Goal: Task Accomplishment & Management: Manage account settings

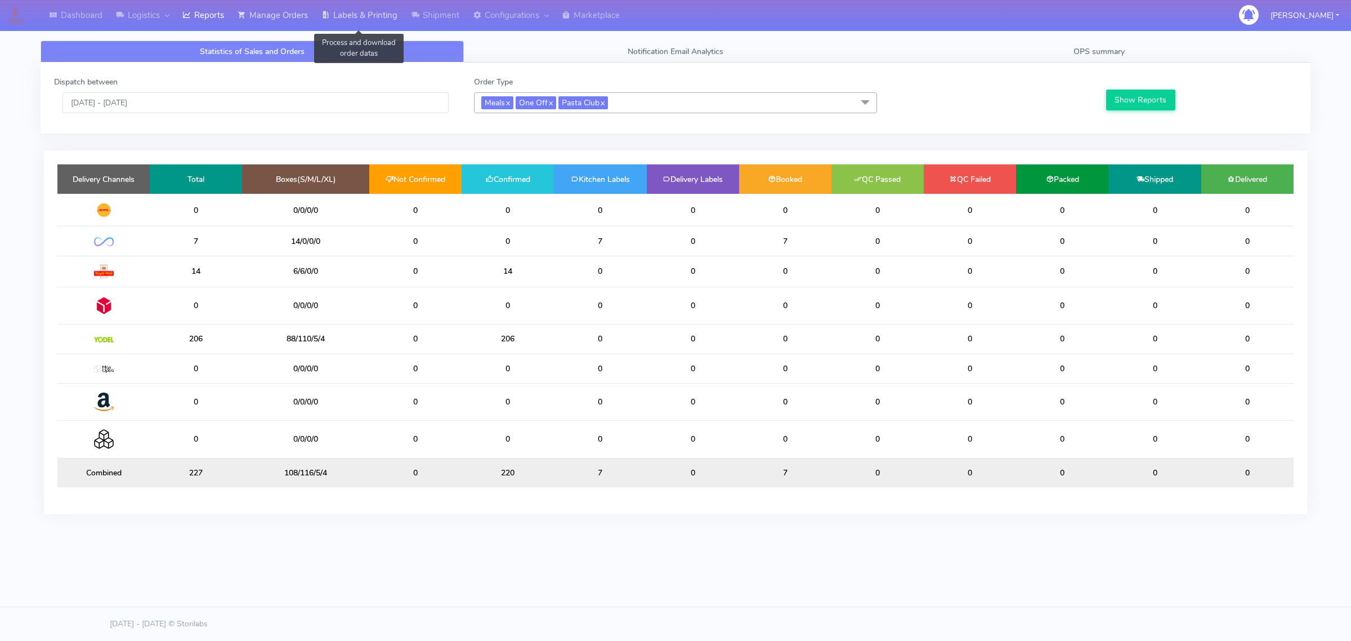
drag, startPoint x: 321, startPoint y: 9, endPoint x: 280, endPoint y: 13, distance: 41.3
click at [321, 9] on link "Labels & Printing" at bounding box center [359, 15] width 89 height 31
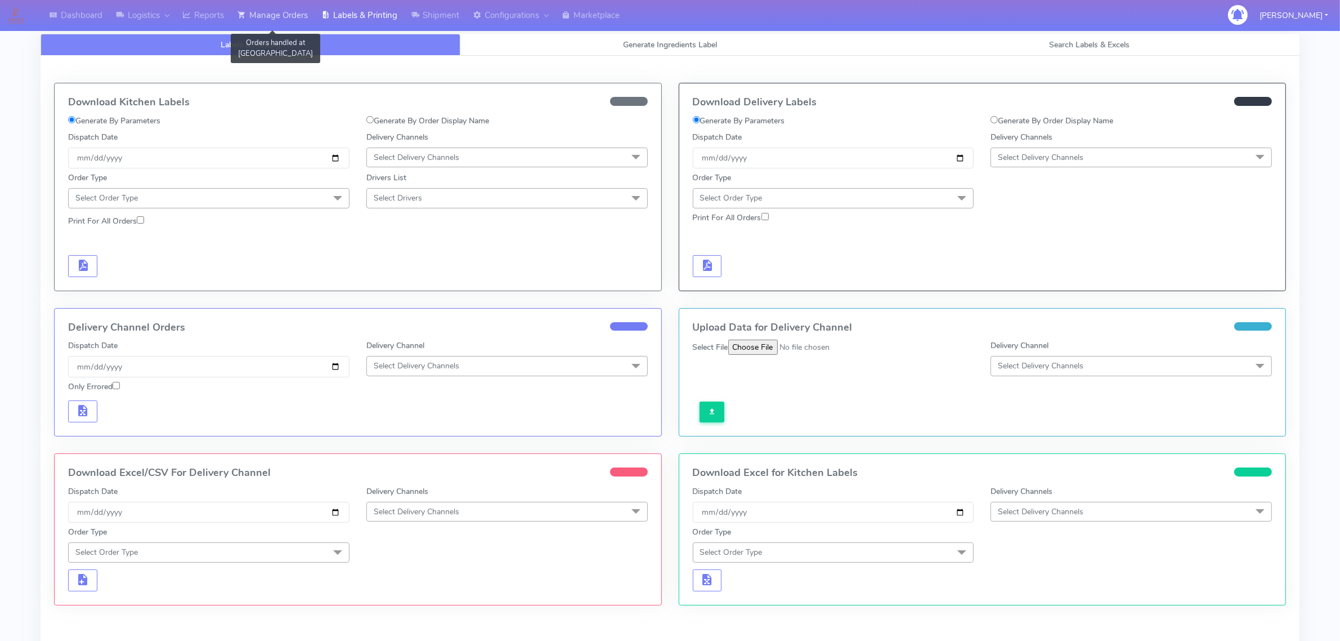
click at [283, 19] on link "Manage Orders" at bounding box center [273, 15] width 84 height 31
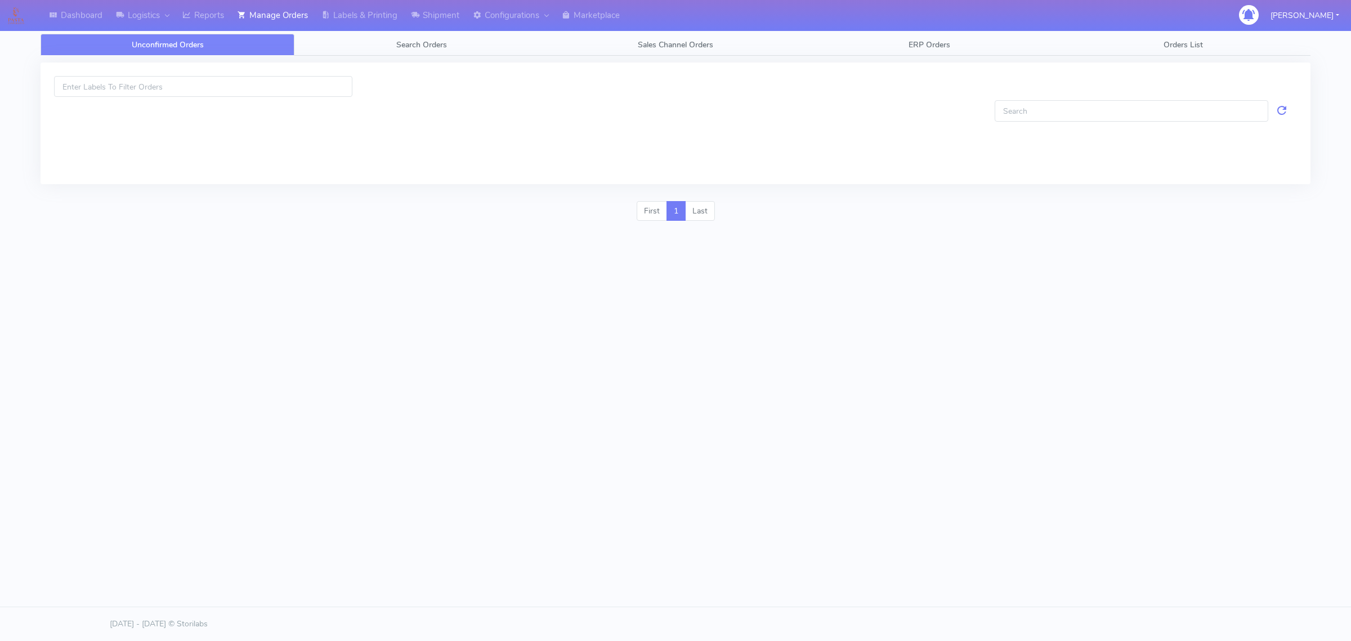
click at [343, 57] on div at bounding box center [675, 128] width 1287 height 145
click at [342, 51] on link "Search Orders" at bounding box center [421, 45] width 254 height 22
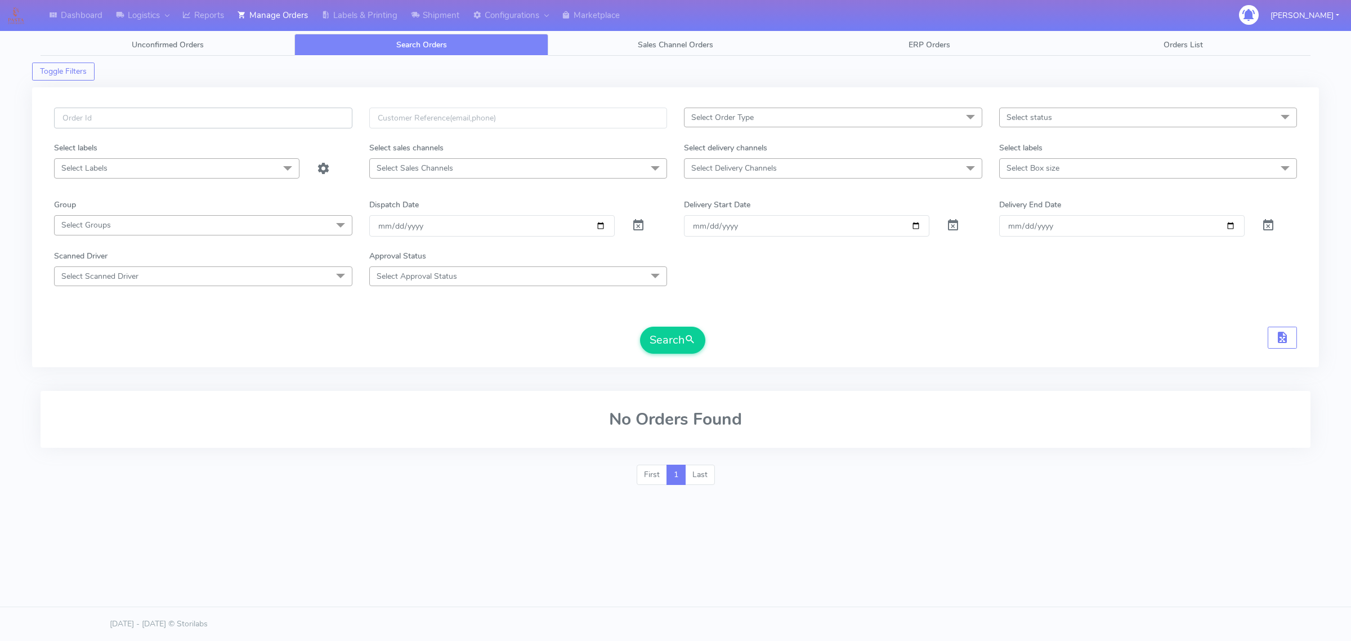
click at [269, 110] on input "text" at bounding box center [203, 118] width 298 height 21
paste input "#1628064_1"
type input "#1628064_1"
click at [616, 221] on div "[DATE]" at bounding box center [492, 225] width 262 height 21
click at [633, 222] on span at bounding box center [639, 227] width 14 height 11
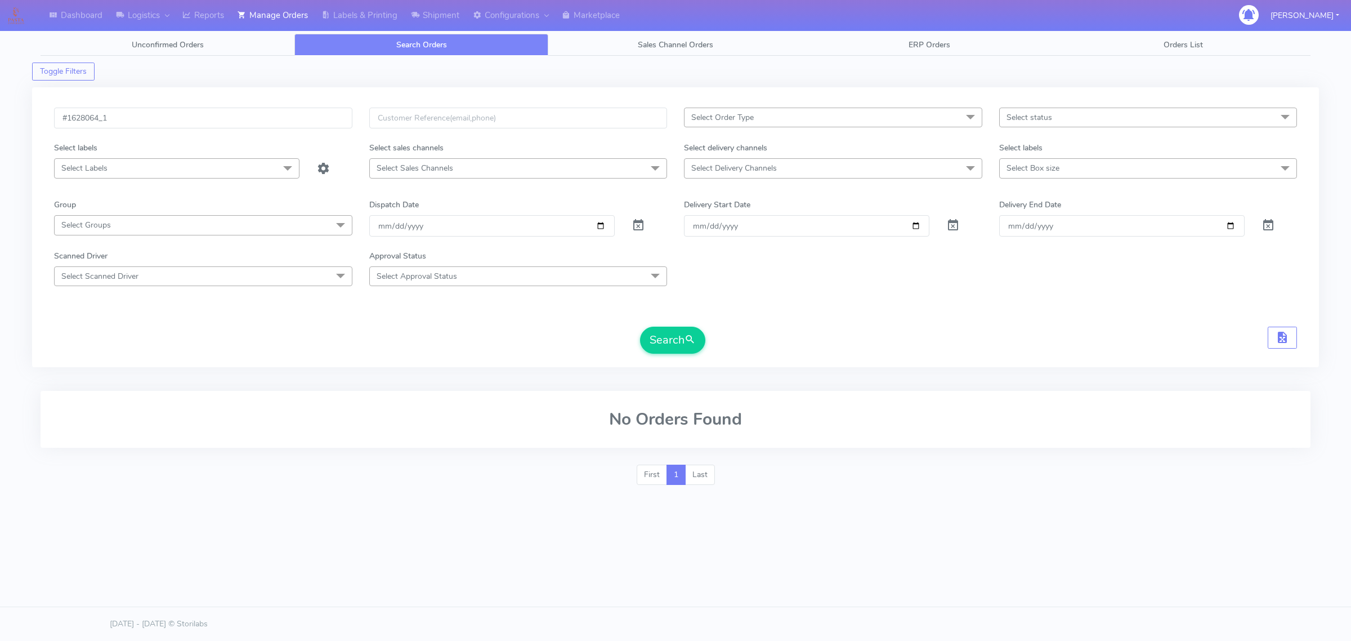
click at [659, 322] on form "#1628064_1 Select Order Type Select All MEALS ATAVI One Off Pasta Club Gift Kit…" at bounding box center [675, 231] width 1243 height 246
click at [661, 333] on button "Search" at bounding box center [672, 339] width 65 height 27
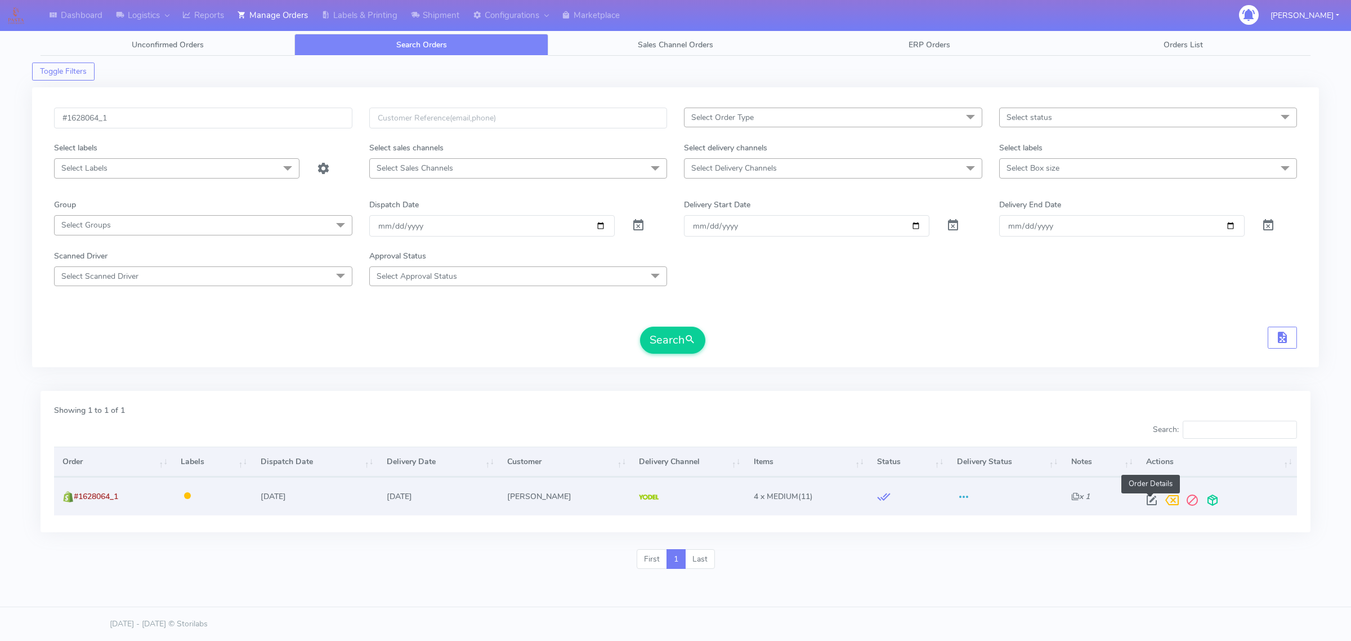
click at [1157, 499] on span at bounding box center [1152, 502] width 20 height 11
select select "5"
click at [1207, 501] on span at bounding box center [1212, 502] width 20 height 11
click at [318, 13] on link "Labels & Printing" at bounding box center [359, 15] width 89 height 31
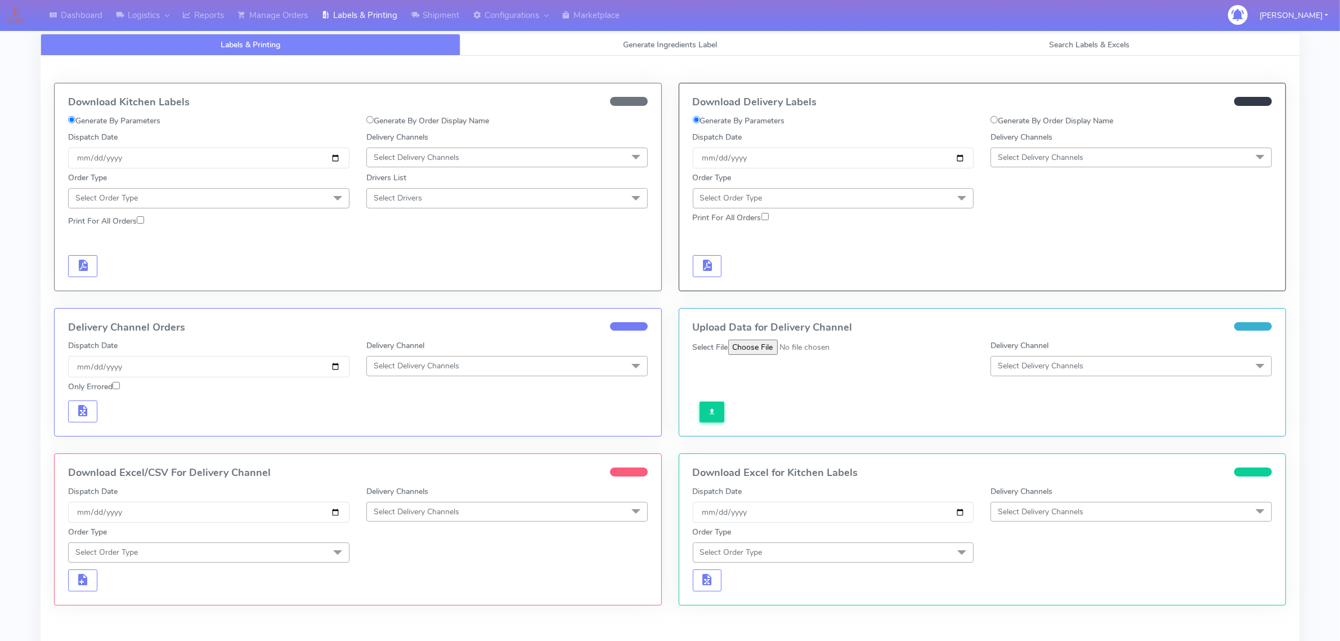
click at [997, 120] on input "Generate By Order Display Name" at bounding box center [994, 119] width 7 height 7
radio input "true"
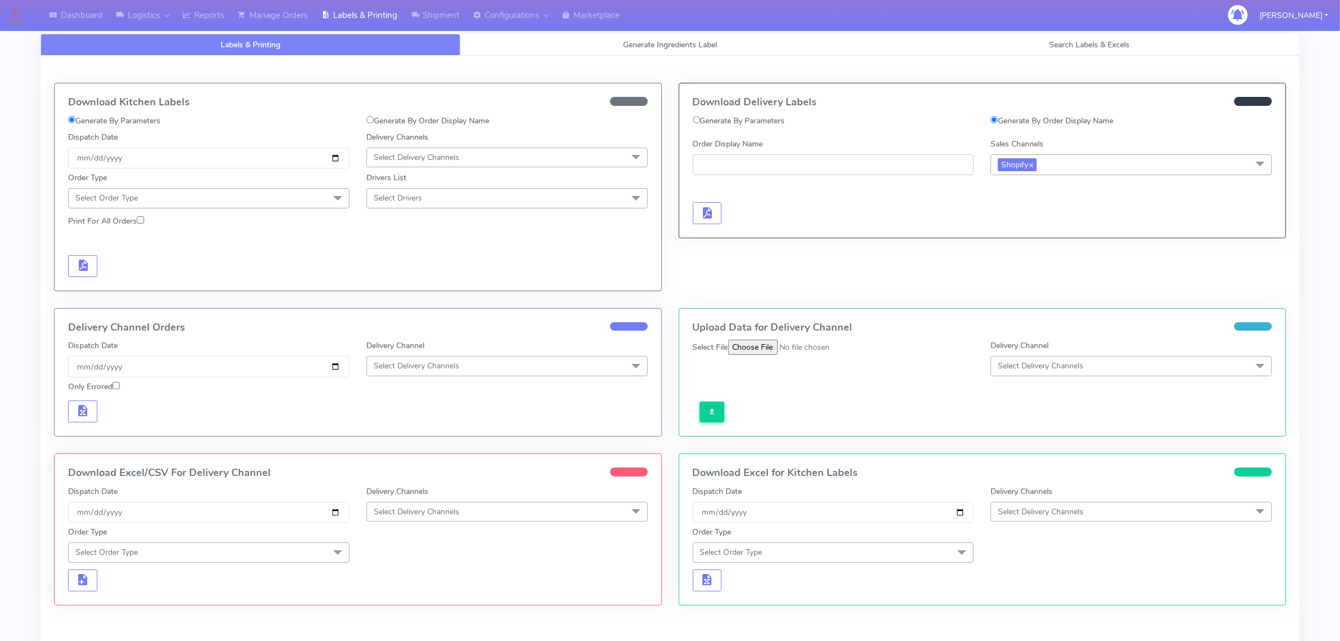
click at [885, 169] on input "Order Display Name" at bounding box center [833, 164] width 281 height 21
paste input "#1628064_1"
type input "#1628064_1"
click at [705, 210] on span "button" at bounding box center [707, 215] width 14 height 11
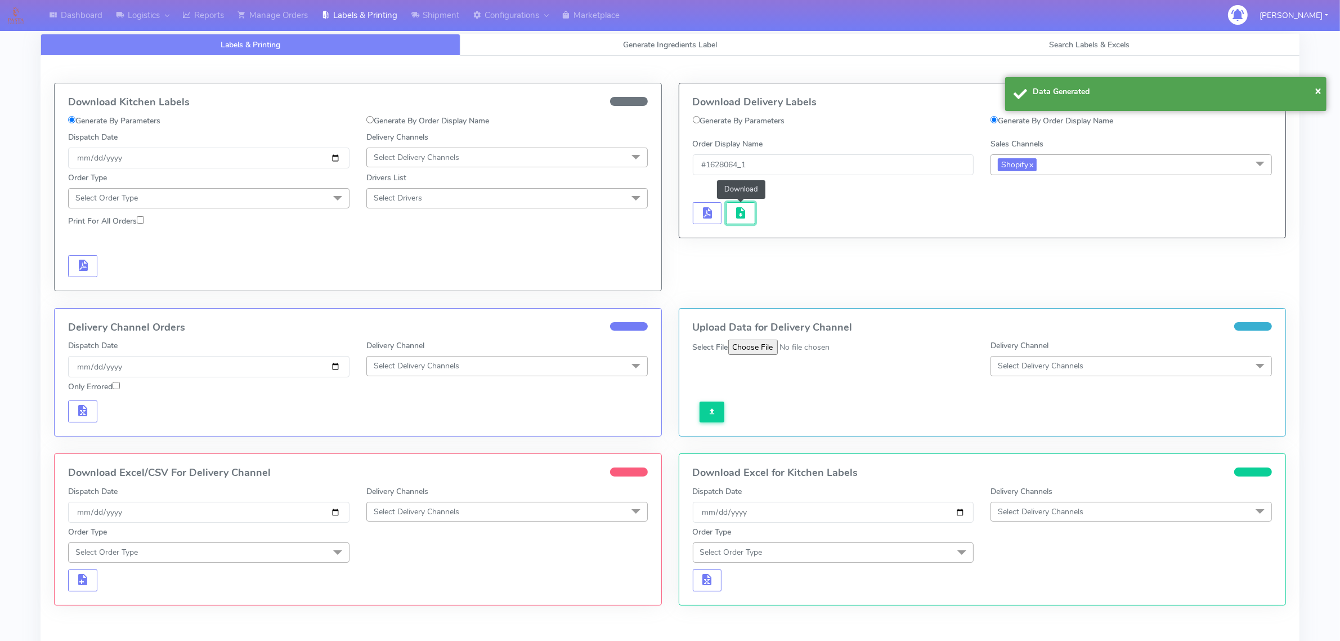
click at [741, 212] on span "button" at bounding box center [741, 215] width 14 height 11
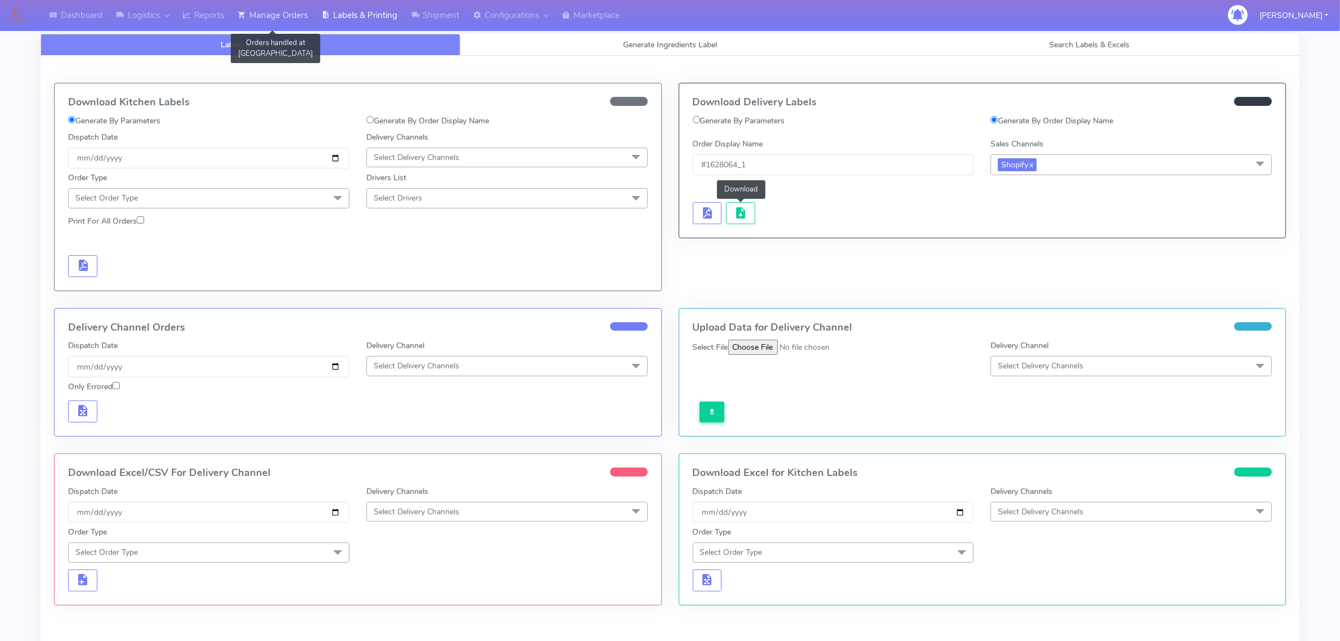
click at [259, 6] on link "Manage Orders" at bounding box center [273, 15] width 84 height 31
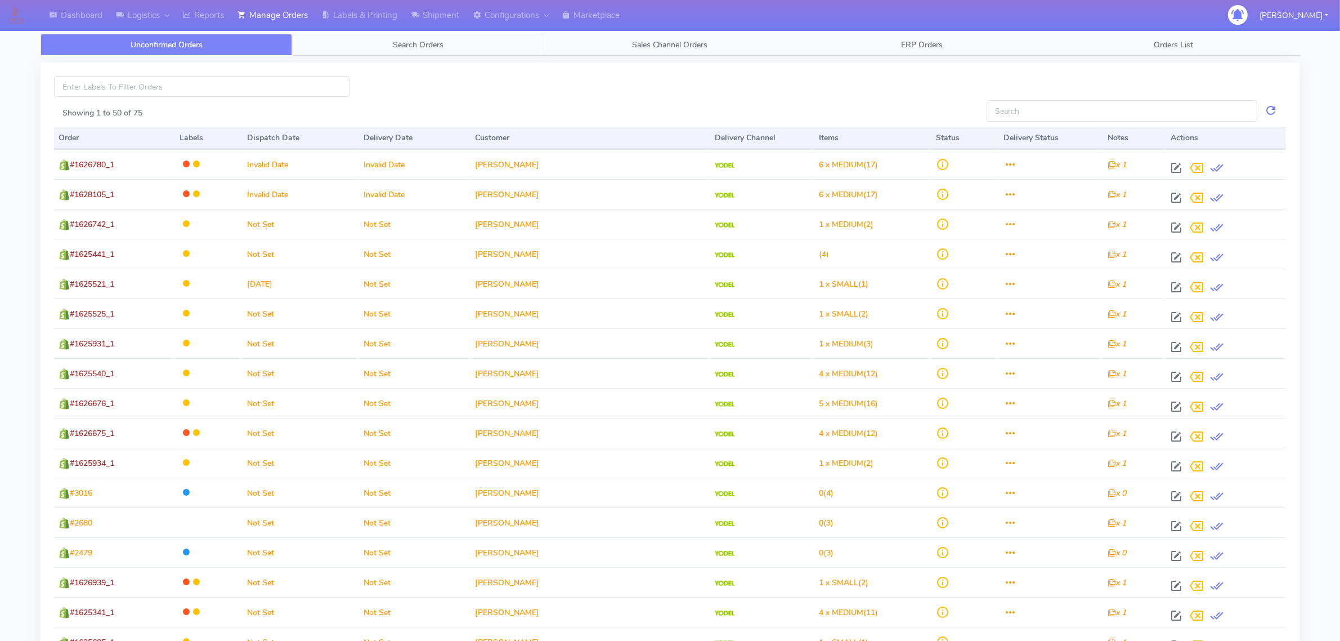
click at [321, 37] on link "Search Orders" at bounding box center [418, 45] width 252 height 22
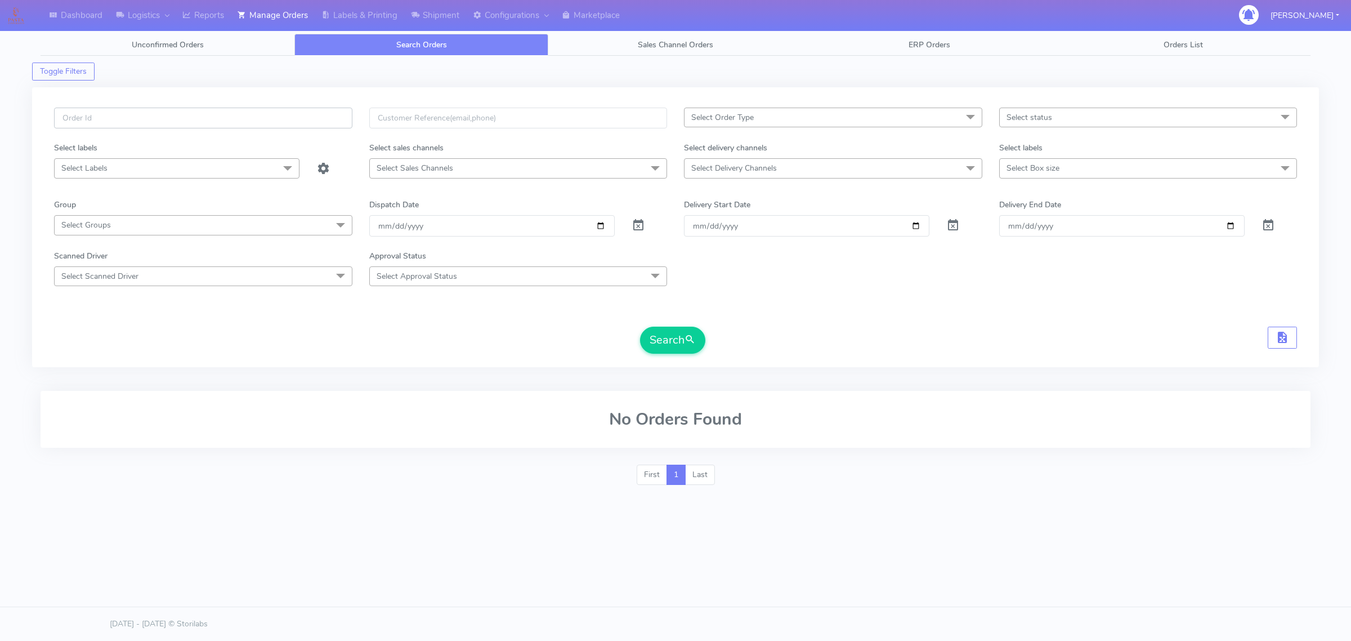
click at [241, 122] on input "text" at bounding box center [203, 118] width 298 height 21
paste input "#1628064_1"
type input "#1628064_1"
click at [642, 222] on span at bounding box center [639, 227] width 14 height 11
click at [679, 347] on button "Search" at bounding box center [672, 339] width 65 height 27
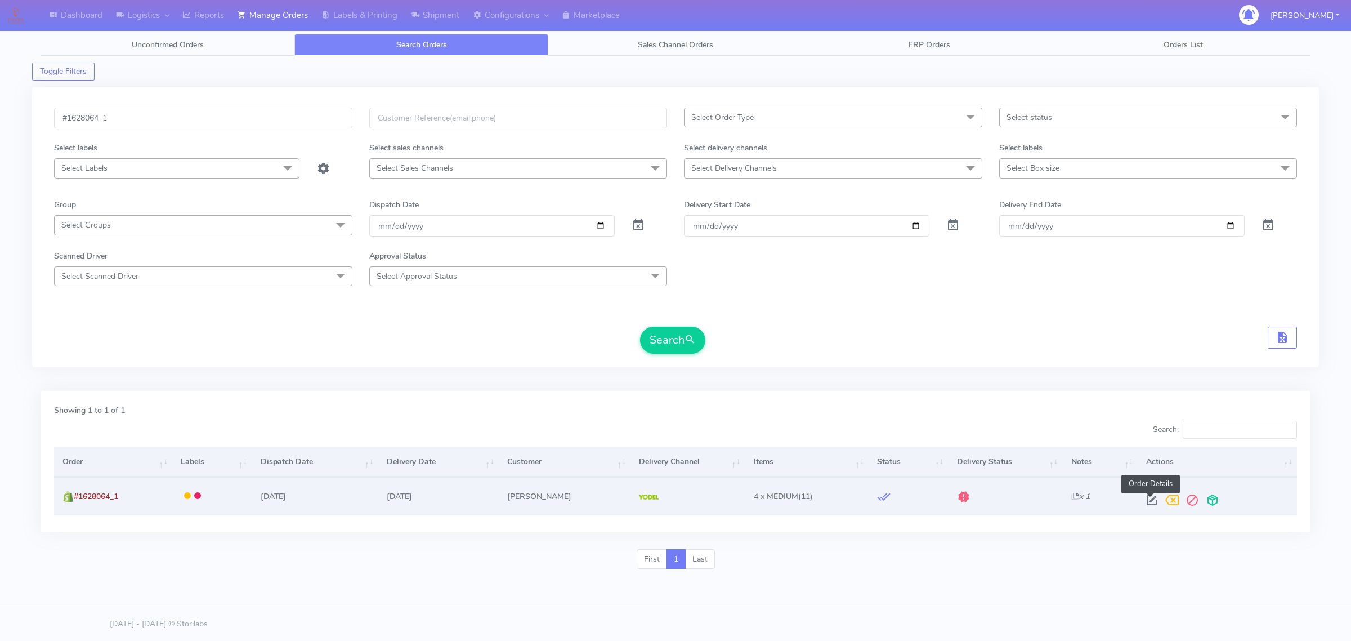
click at [1150, 497] on span at bounding box center [1152, 502] width 20 height 11
select select "5"
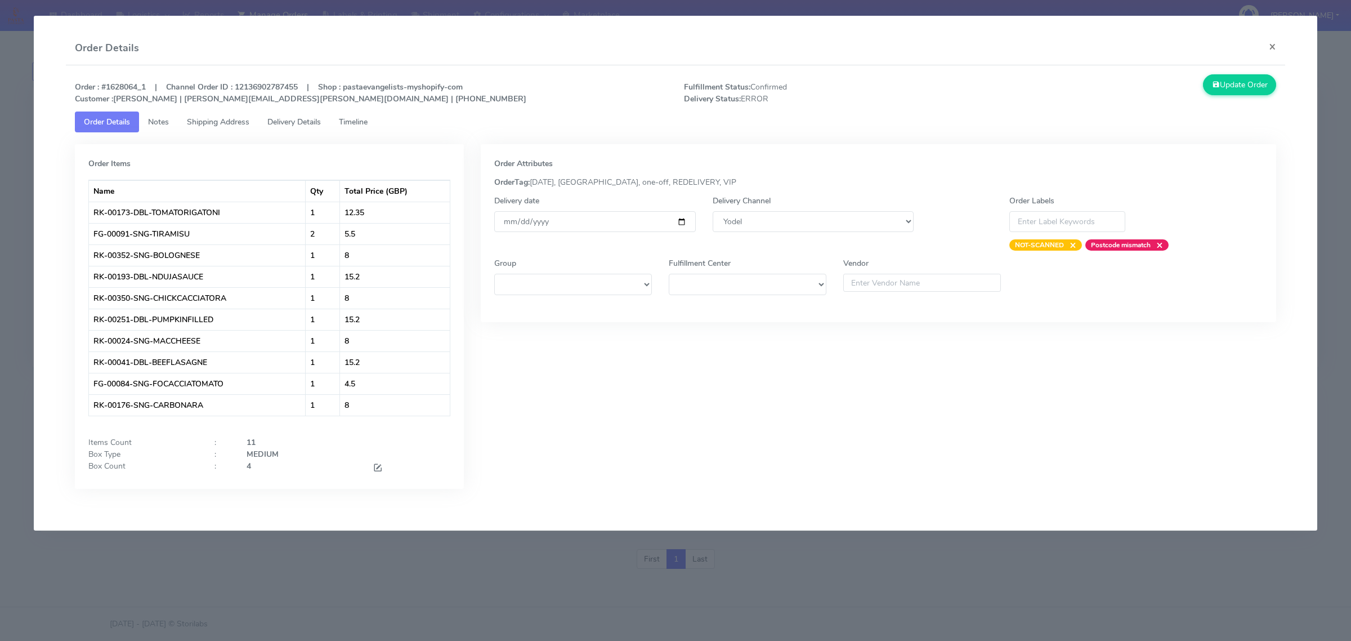
drag, startPoint x: 206, startPoint y: 124, endPoint x: 212, endPoint y: 120, distance: 7.2
click at [207, 124] on span "Shipping Address" at bounding box center [218, 122] width 62 height 11
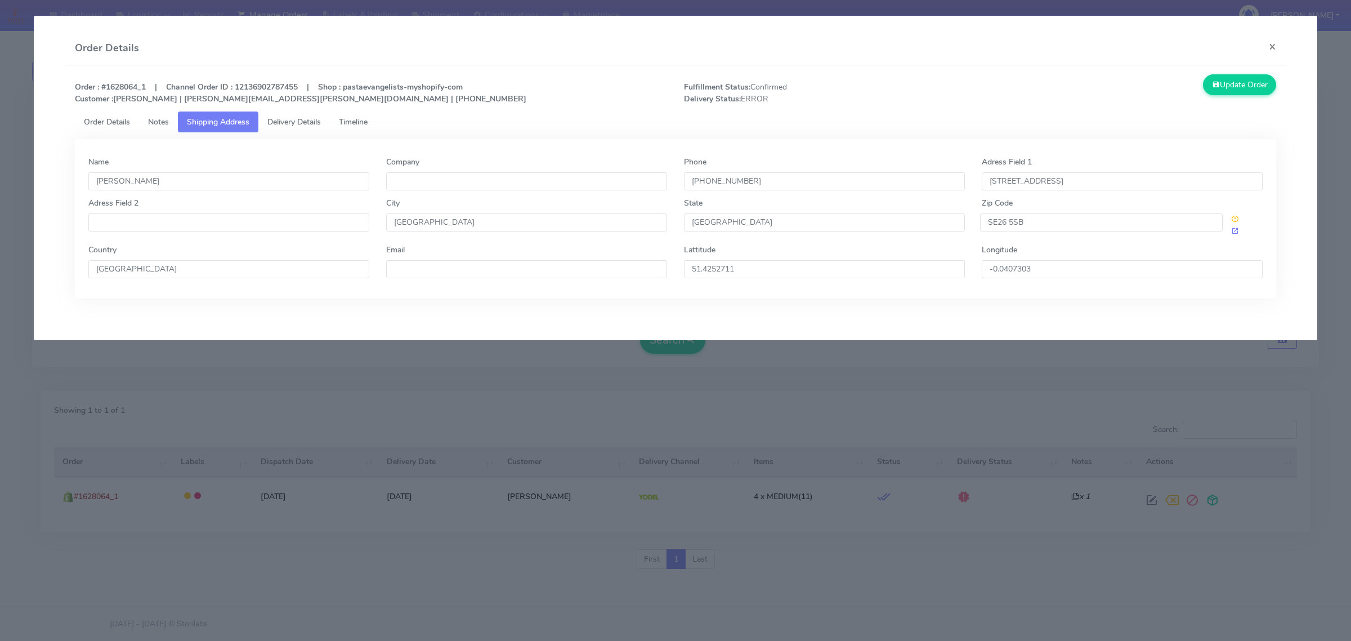
click at [301, 124] on span "Delivery Details" at bounding box center [293, 122] width 53 height 11
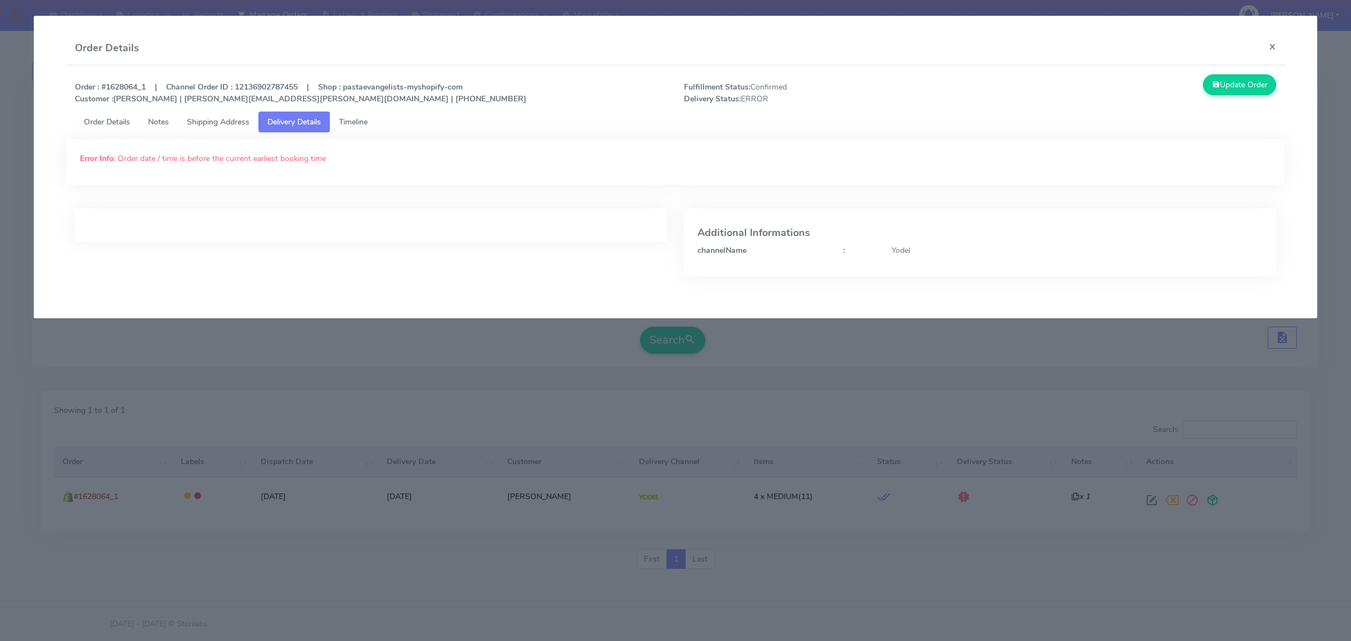
click at [136, 117] on link "Order Details" at bounding box center [107, 121] width 64 height 21
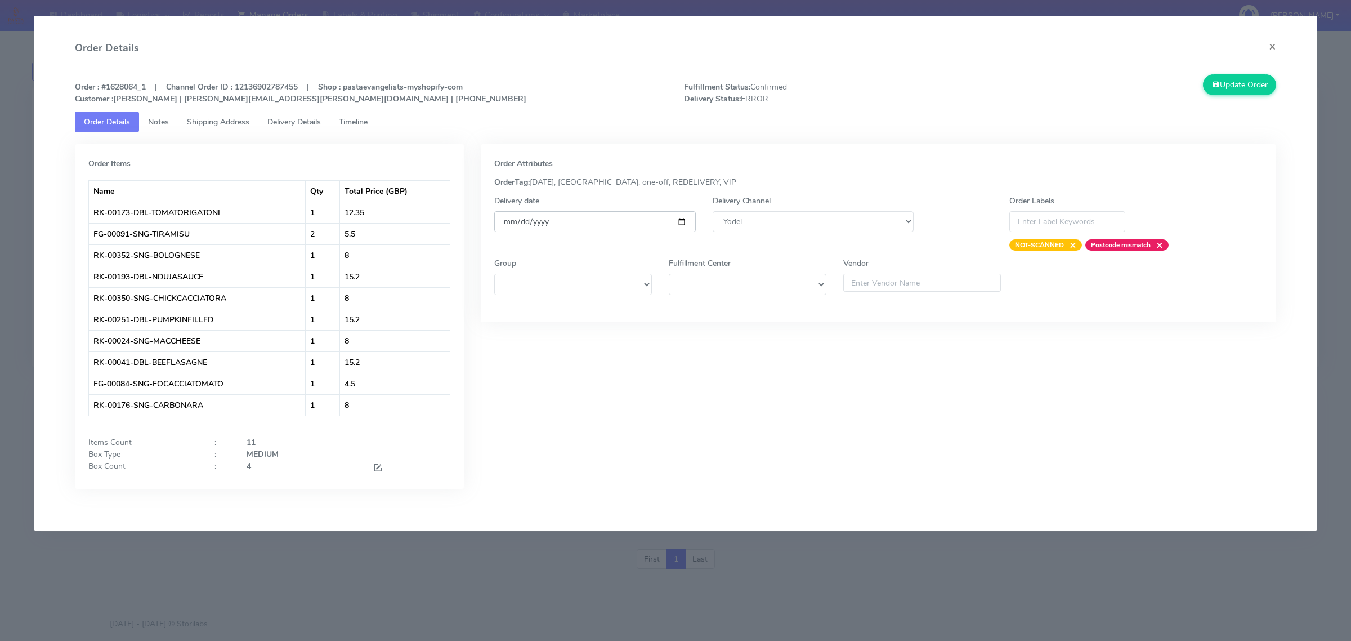
click at [684, 223] on input "[DATE]" at bounding box center [594, 221] width 201 height 21
type input "[DATE]"
click at [1261, 84] on button "Update Order" at bounding box center [1239, 84] width 73 height 21
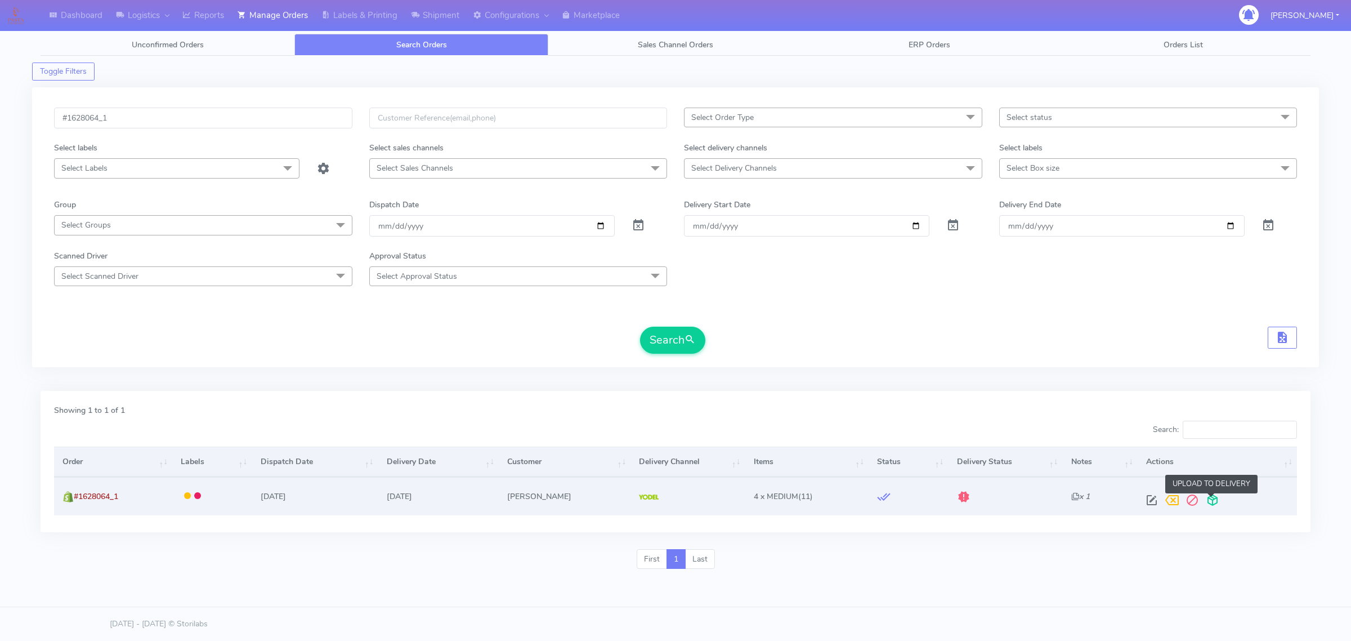
click at [1205, 500] on span at bounding box center [1212, 502] width 20 height 11
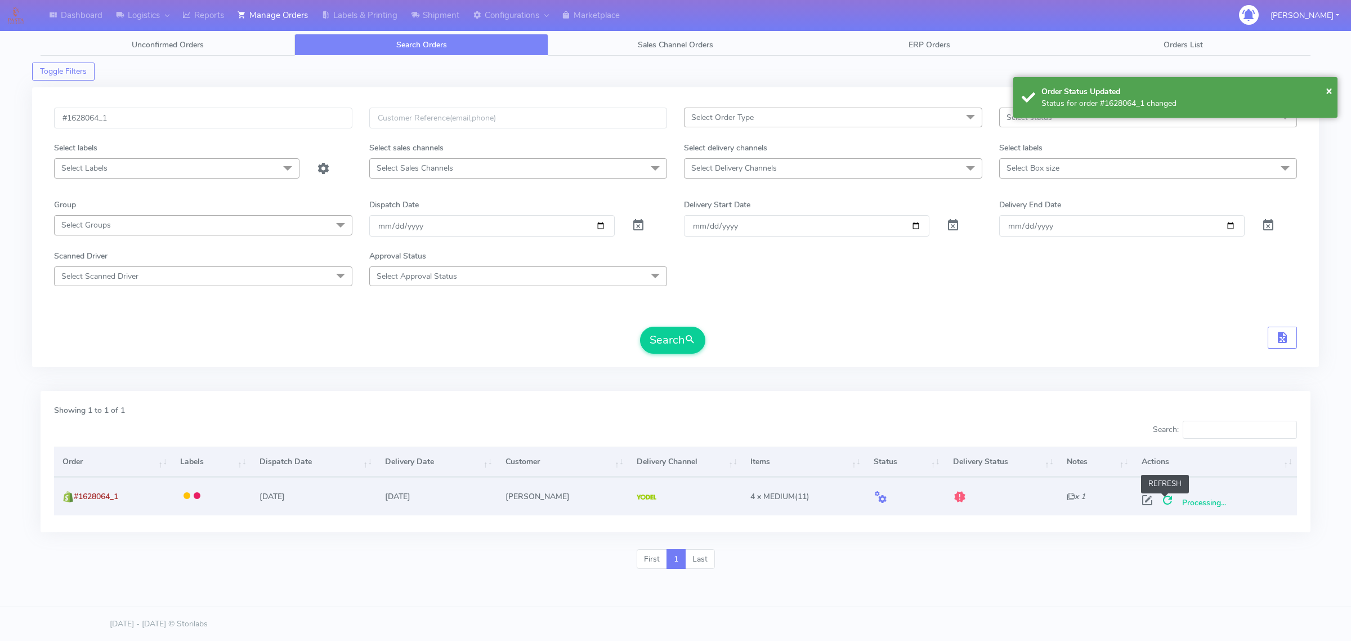
click at [1165, 504] on span at bounding box center [1167, 502] width 20 height 11
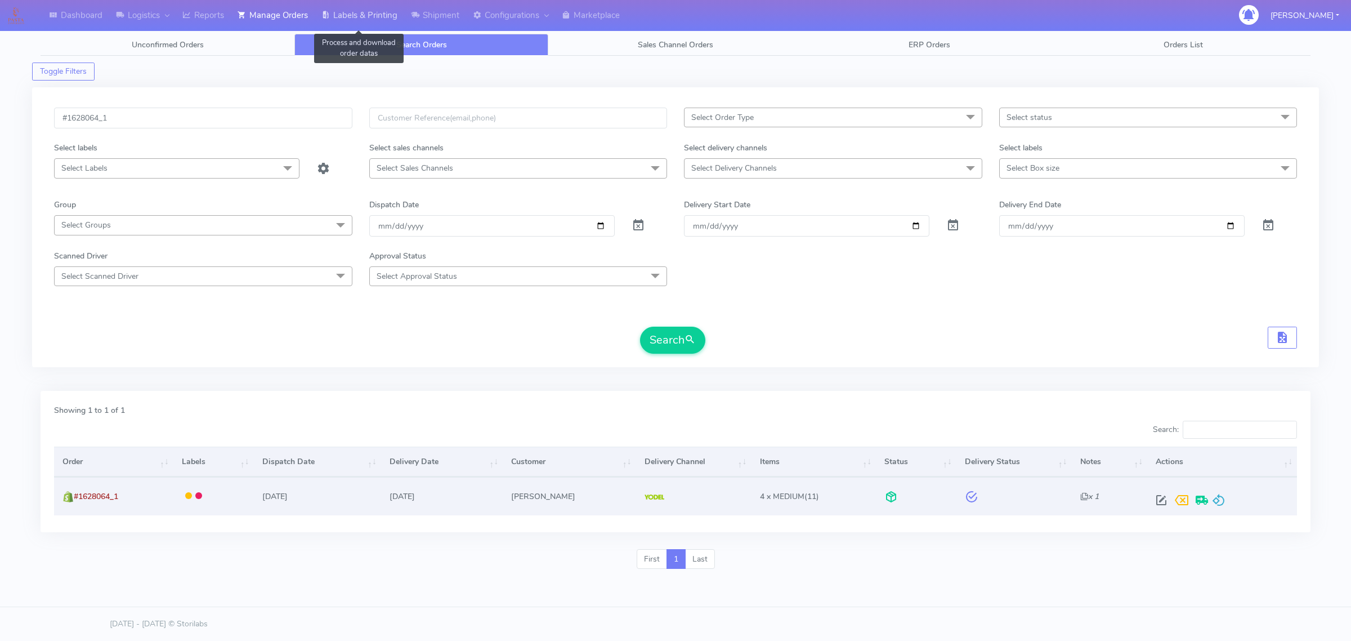
click at [328, 17] on icon at bounding box center [325, 15] width 8 height 11
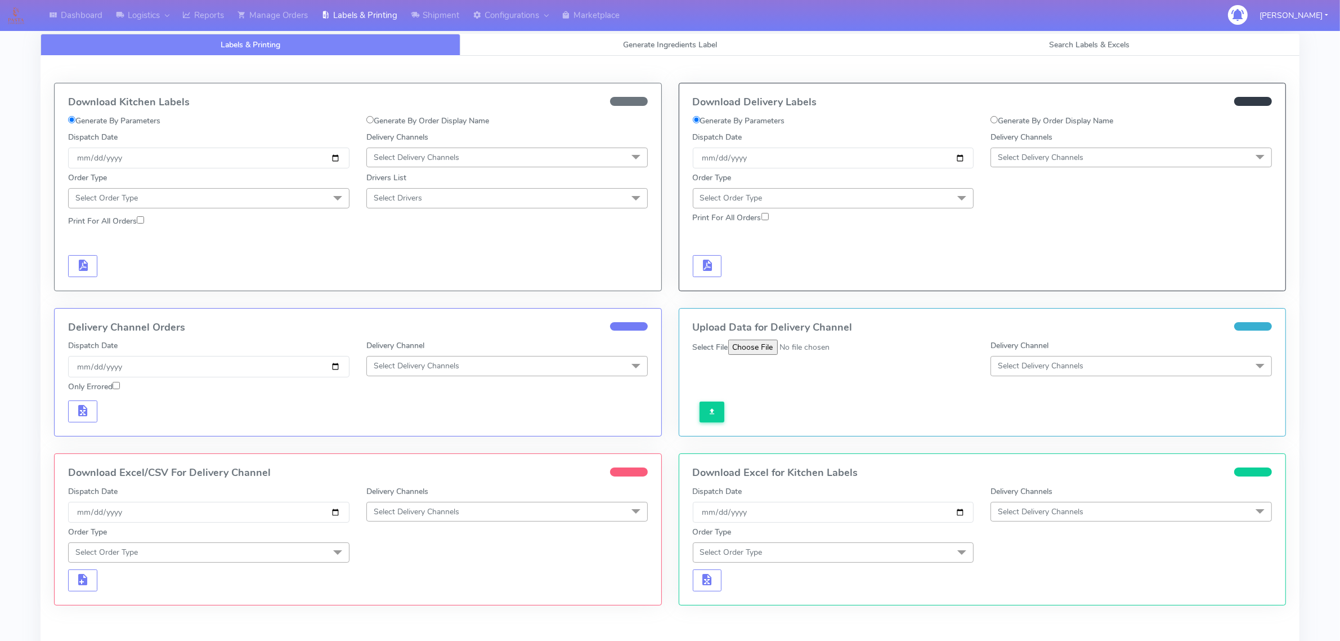
click at [1030, 118] on label "Generate By Order Display Name" at bounding box center [1052, 121] width 123 height 12
click at [998, 118] on input "Generate By Order Display Name" at bounding box center [994, 119] width 7 height 7
radio input "true"
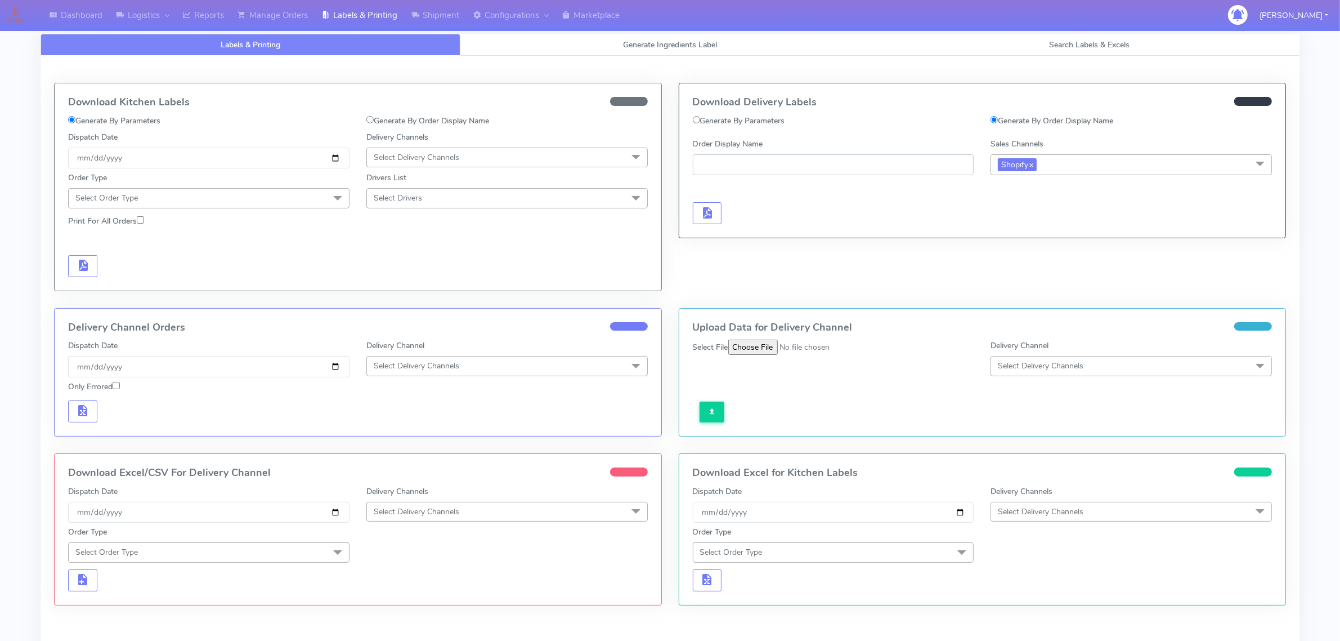
click at [750, 174] on input "Order Display Name" at bounding box center [833, 164] width 281 height 21
paste input "#1628064_1"
type input "#1628064_1"
click at [711, 213] on span "button" at bounding box center [707, 215] width 14 height 11
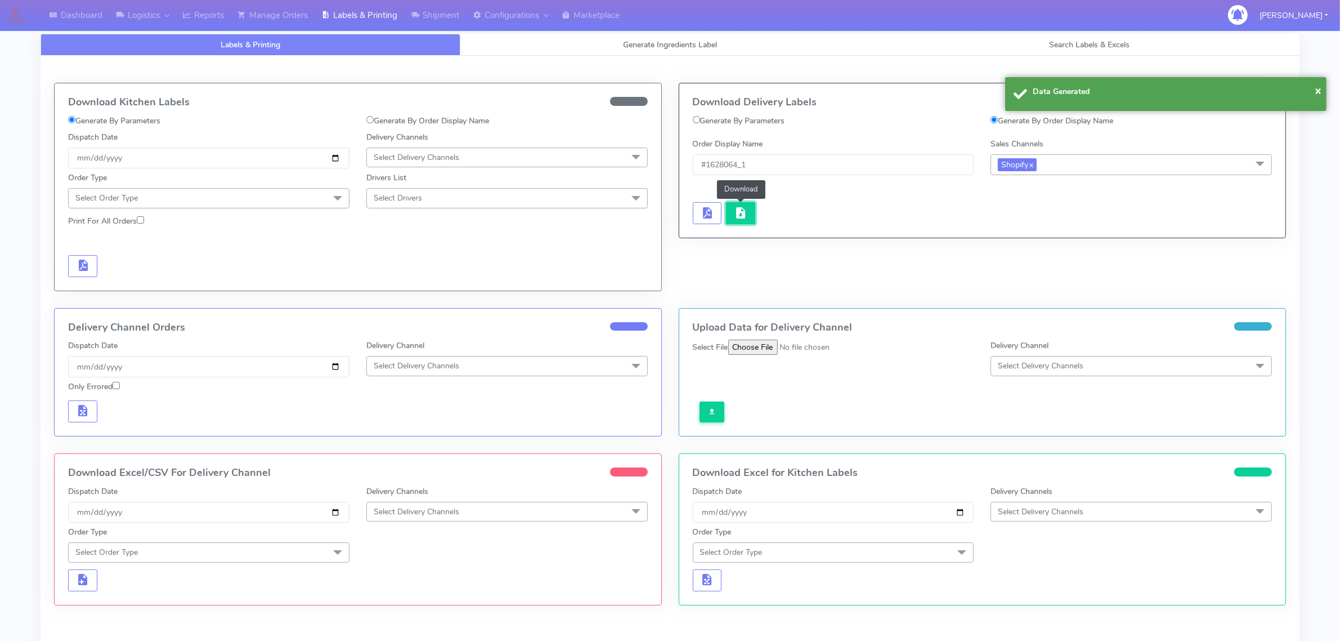
click at [741, 214] on span "button" at bounding box center [741, 215] width 14 height 11
